Goal: Transaction & Acquisition: Purchase product/service

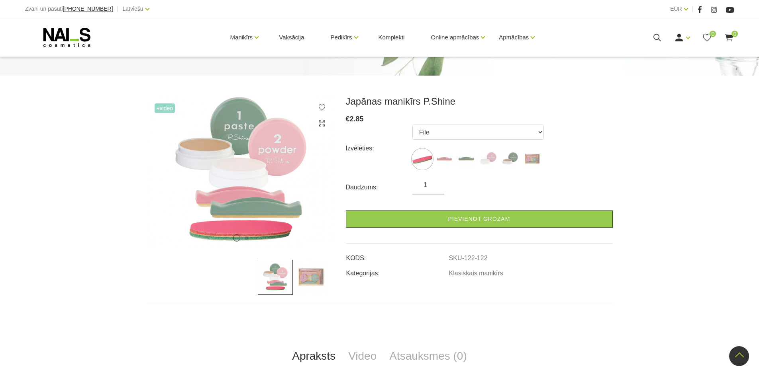
scroll to position [40, 0]
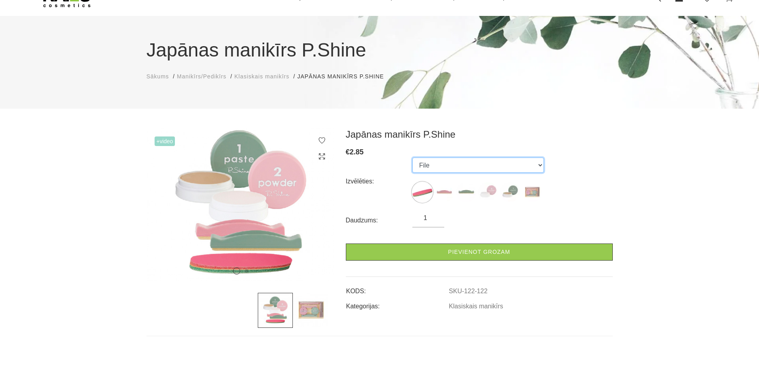
click at [463, 166] on select "File Pink Buffer Green Buffer Powder Paste "P-Shine" Nail Care Kit" at bounding box center [477, 165] width 131 height 15
click at [412, 158] on select "File Pink Buffer Green Buffer Powder Paste "P-Shine" Nail Care Kit" at bounding box center [477, 165] width 131 height 15
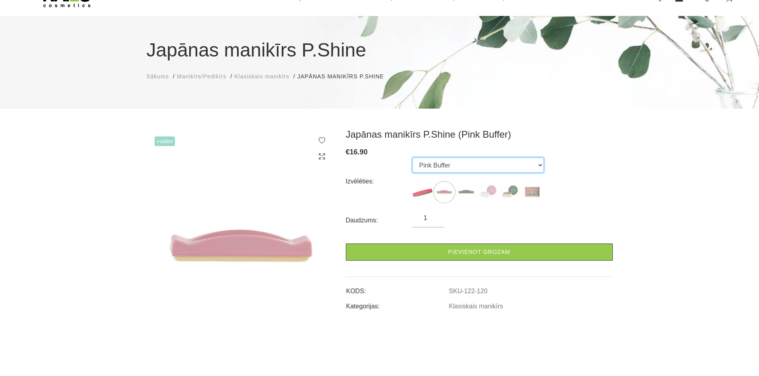
click at [465, 168] on select "File Pink Buffer Green Buffer Powder Paste "P-Shine" Nail Care Kit" at bounding box center [477, 165] width 131 height 15
click at [412, 158] on select "File Pink Buffer Green Buffer Powder Paste "P-Shine" Nail Care Kit" at bounding box center [477, 165] width 131 height 15
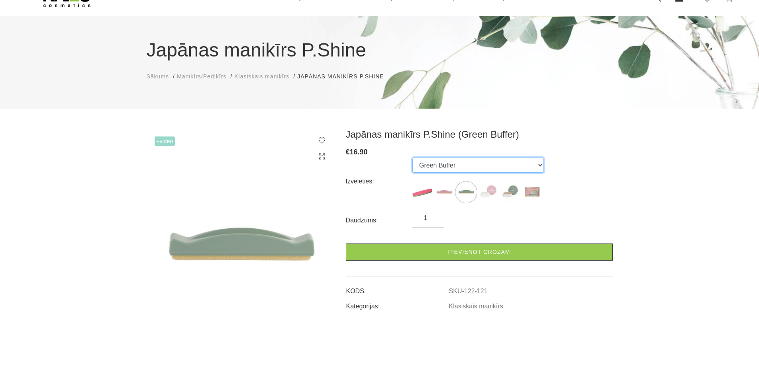
click at [449, 168] on select "File Pink Buffer Green Buffer Powder Paste "P-Shine" Nail Care Kit" at bounding box center [477, 165] width 131 height 15
click at [412, 158] on select "File Pink Buffer Green Buffer Powder Paste "P-Shine" Nail Care Kit" at bounding box center [477, 165] width 131 height 15
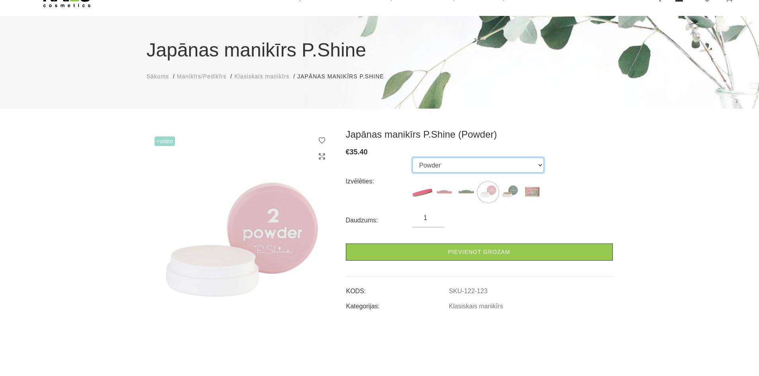
click at [438, 166] on select "File Pink Buffer Green Buffer Powder Paste "P-Shine" Nail Care Kit" at bounding box center [477, 165] width 131 height 15
click at [412, 158] on select "File Pink Buffer Green Buffer Powder Paste "P-Shine" Nail Care Kit" at bounding box center [477, 165] width 131 height 15
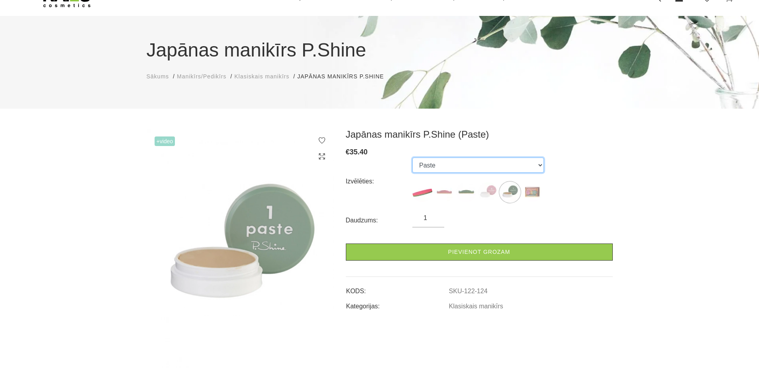
scroll to position [80, 0]
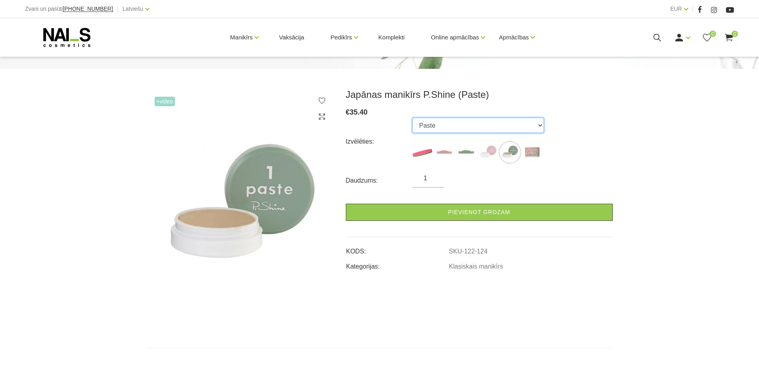
click at [459, 129] on select "File Pink Buffer Green Buffer Powder Paste "P-Shine" Nail Care Kit" at bounding box center [477, 125] width 131 height 15
click at [412, 118] on select "File Pink Buffer Green Buffer Powder Paste "P-Shine" Nail Care Kit" at bounding box center [477, 125] width 131 height 15
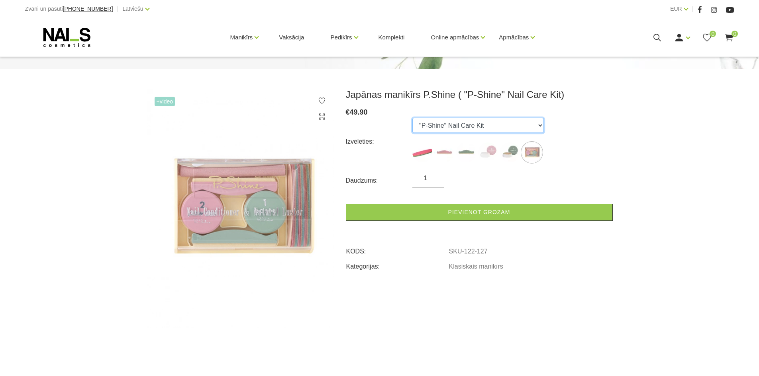
click at [446, 132] on select "File Pink Buffer Green Buffer Powder Paste "P-Shine" Nail Care Kit" at bounding box center [477, 125] width 131 height 15
click at [412, 118] on select "File Pink Buffer Green Buffer Powder Paste "P-Shine" Nail Care Kit" at bounding box center [477, 125] width 131 height 15
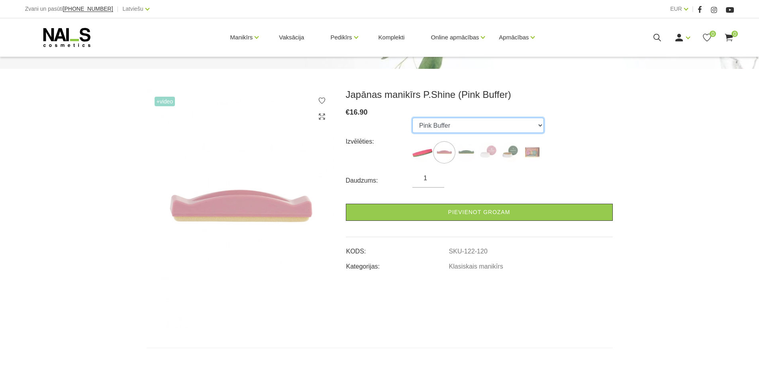
click at [442, 129] on select "File Pink Buffer Green Buffer Powder Paste "P-Shine" Nail Care Kit" at bounding box center [477, 125] width 131 height 15
click at [412, 118] on select "File Pink Buffer Green Buffer Powder Paste "P-Shine" Nail Care Kit" at bounding box center [477, 125] width 131 height 15
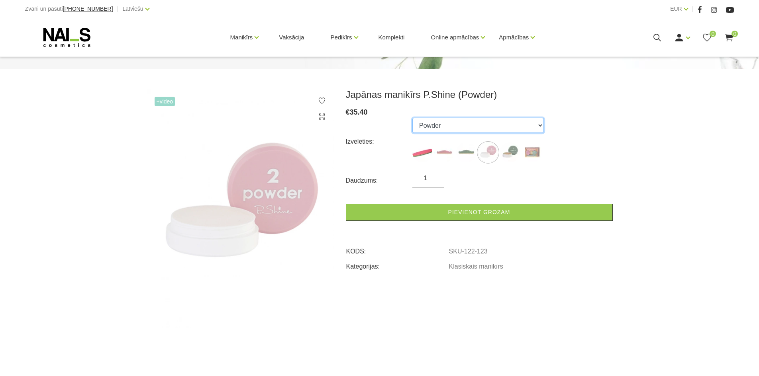
click at [446, 125] on select "File Pink Buffer Green Buffer Powder Paste "P-Shine" Nail Care Kit" at bounding box center [477, 125] width 131 height 15
select select "127"
click at [412, 118] on select "File Pink Buffer Green Buffer Powder Paste "P-Shine" Nail Care Kit" at bounding box center [477, 125] width 131 height 15
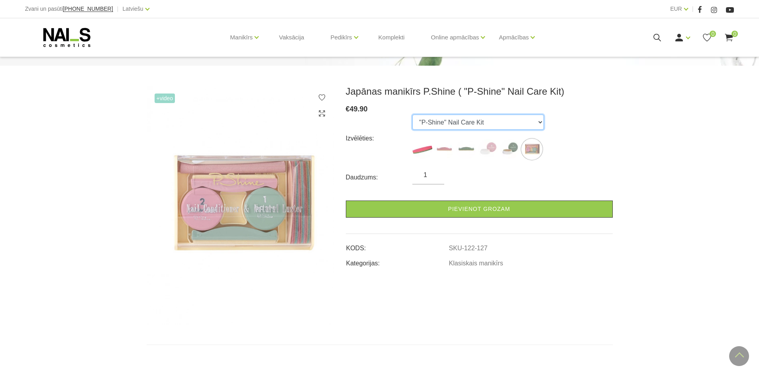
scroll to position [74, 0]
